Goal: Information Seeking & Learning: Learn about a topic

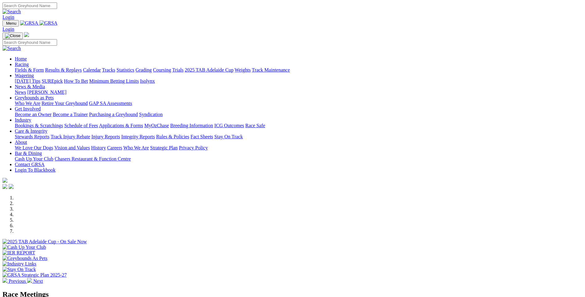
scroll to position [93, 0]
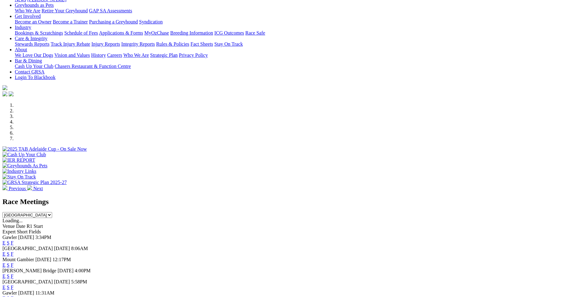
click at [14, 240] on link "F" at bounding box center [12, 242] width 3 height 5
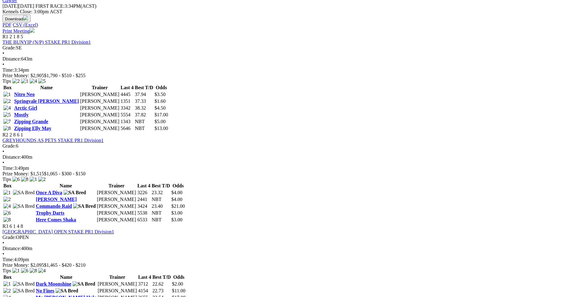
scroll to position [278, 0]
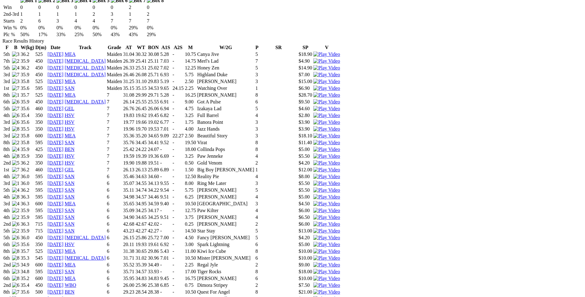
scroll to position [432, 0]
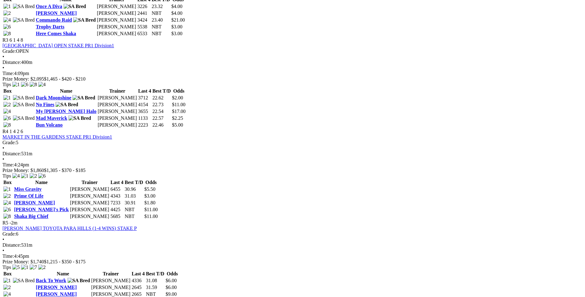
scroll to position [494, 0]
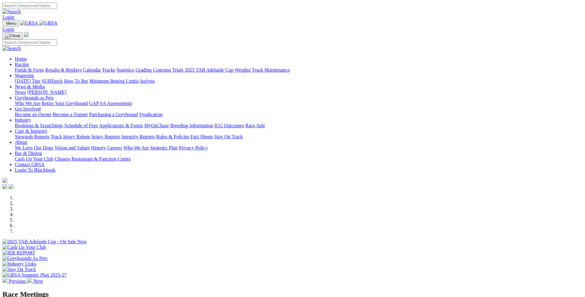
scroll to position [123, 0]
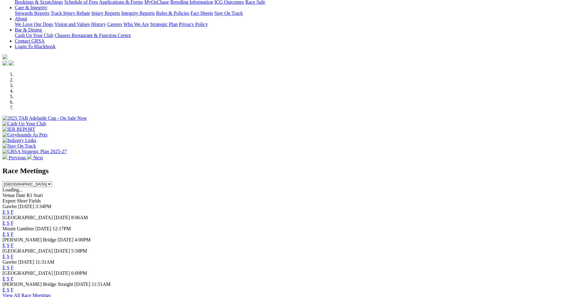
click at [14, 220] on link "F" at bounding box center [12, 222] width 3 height 5
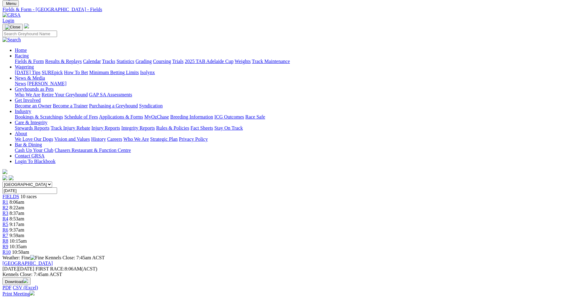
scroll to position [31, 0]
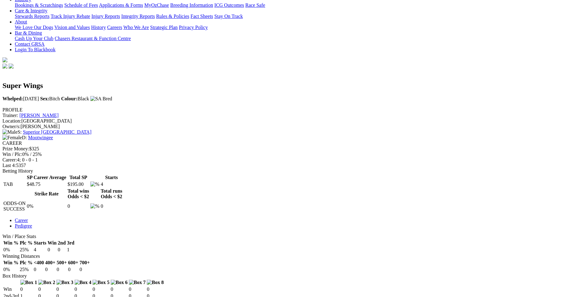
scroll to position [123, 0]
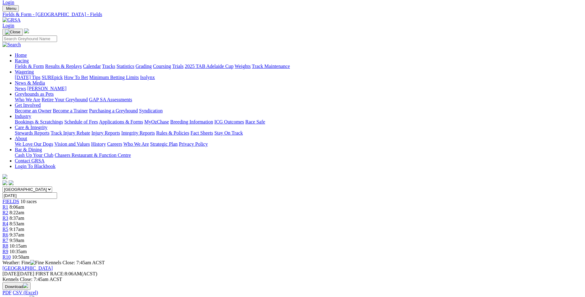
scroll to position [46, 0]
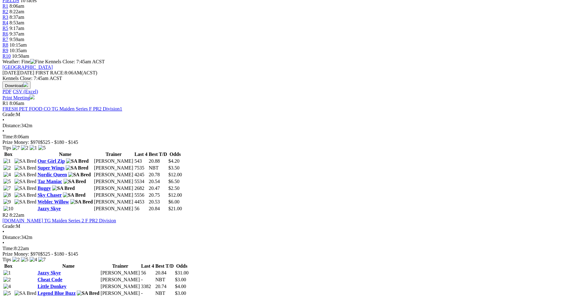
scroll to position [216, 0]
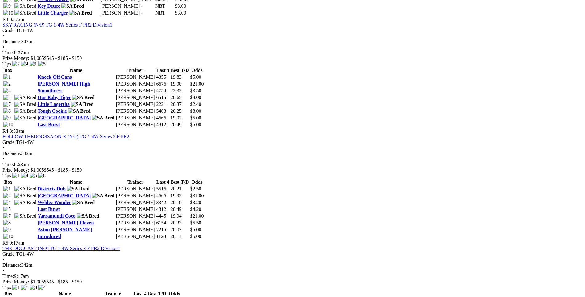
scroll to position [524, 0]
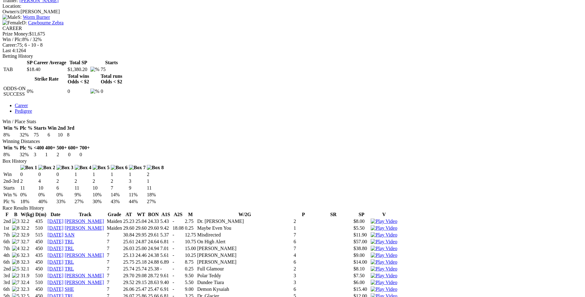
scroll to position [309, 0]
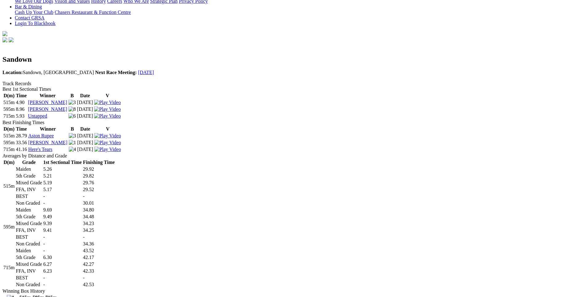
scroll to position [185, 0]
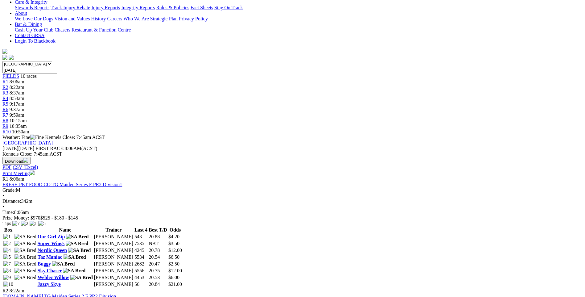
scroll to position [247, 0]
